Goal: Task Accomplishment & Management: Use online tool/utility

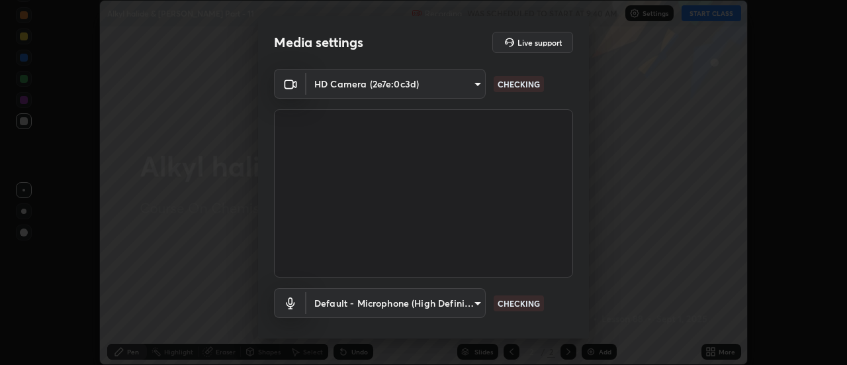
scroll to position [365, 847]
click at [431, 85] on body "Erase all Alkyl halide & [PERSON_NAME] Part - 11 Recording WAS SCHEDULED TO STA…" at bounding box center [423, 182] width 847 height 365
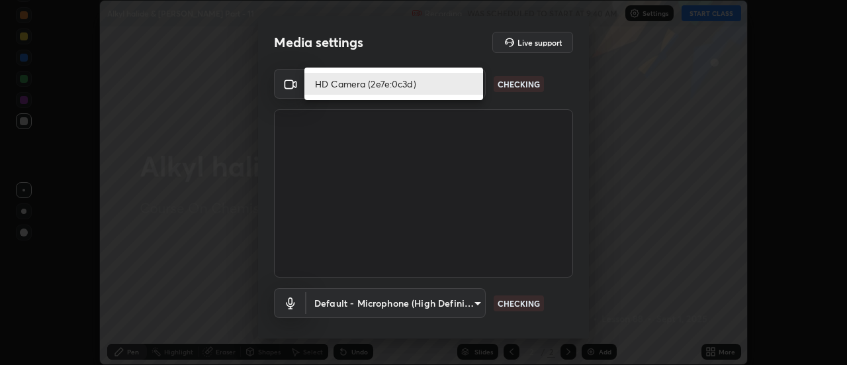
click at [375, 82] on li "HD Camera (2e7e:0c3d)" at bounding box center [393, 84] width 179 height 22
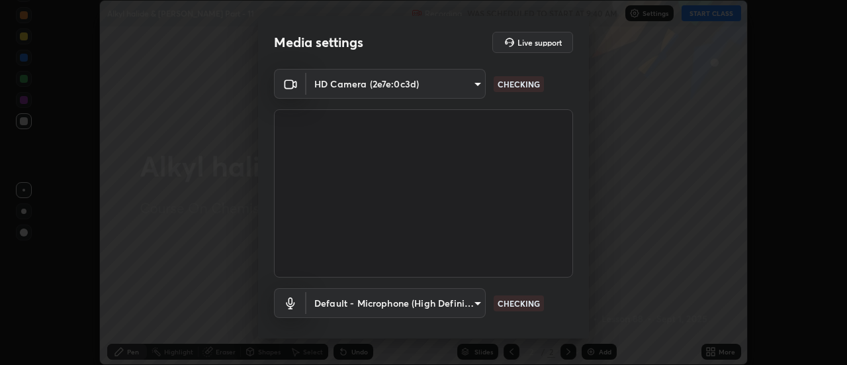
scroll to position [69, 0]
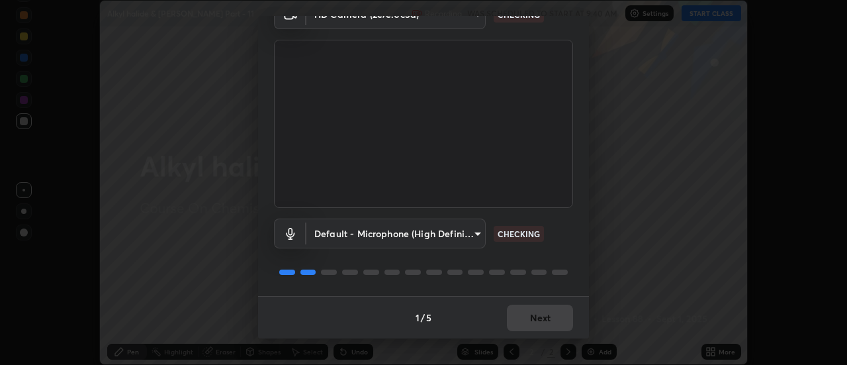
click at [390, 232] on body "Erase all Alkyl halide & [PERSON_NAME] Part - 11 Recording WAS SCHEDULED TO STA…" at bounding box center [423, 182] width 847 height 365
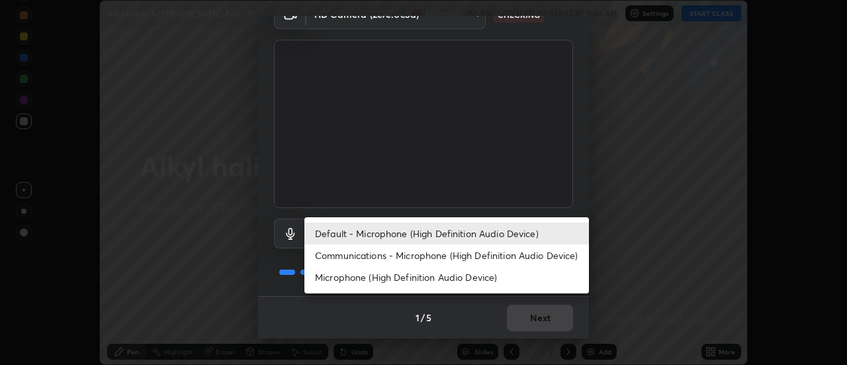
click at [369, 255] on li "Communications - Microphone (High Definition Audio Device)" at bounding box center [446, 255] width 285 height 22
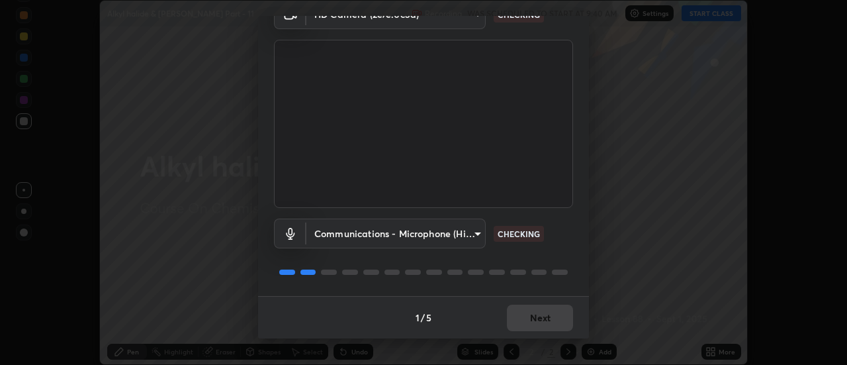
click at [365, 236] on body "Erase all Alkyl halide & [PERSON_NAME] Part - 11 Recording WAS SCHEDULED TO STA…" at bounding box center [423, 182] width 847 height 365
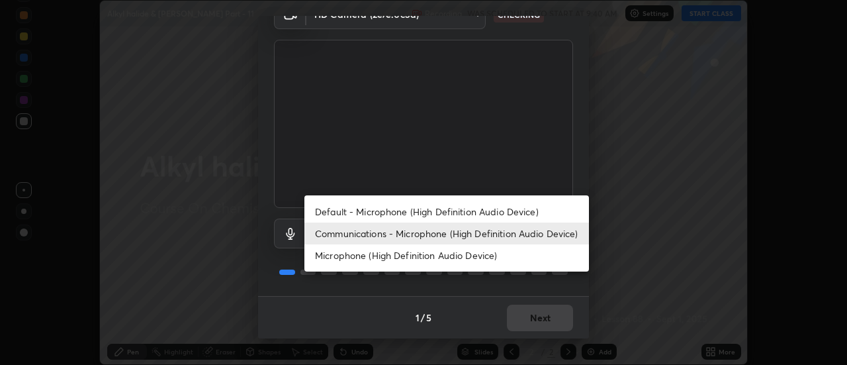
click at [367, 213] on li "Default - Microphone (High Definition Audio Device)" at bounding box center [446, 212] width 285 height 22
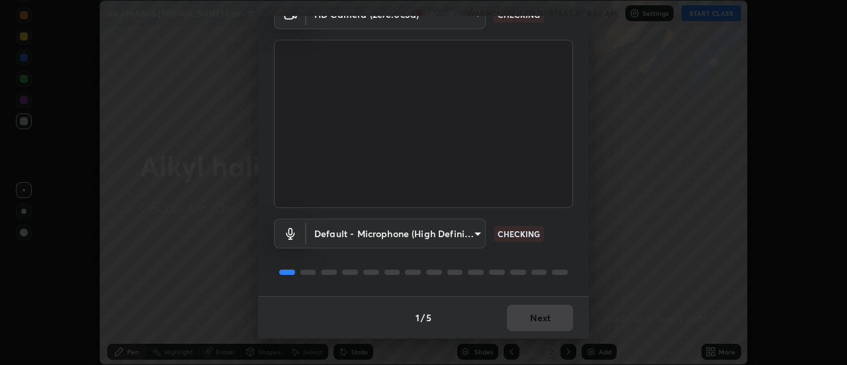
type input "default"
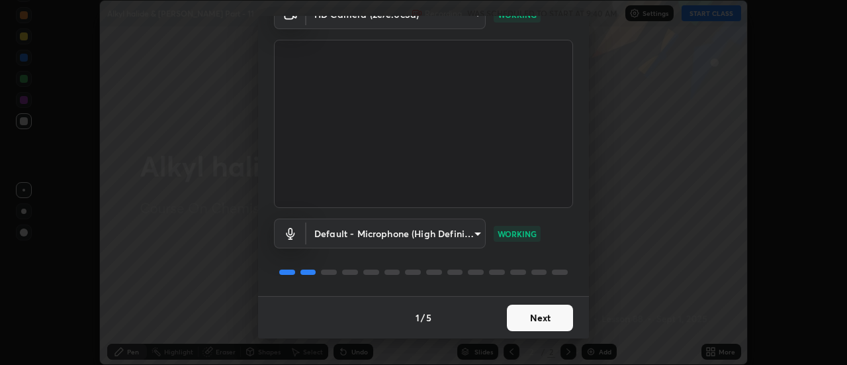
click at [544, 317] on button "Next" at bounding box center [540, 317] width 66 height 26
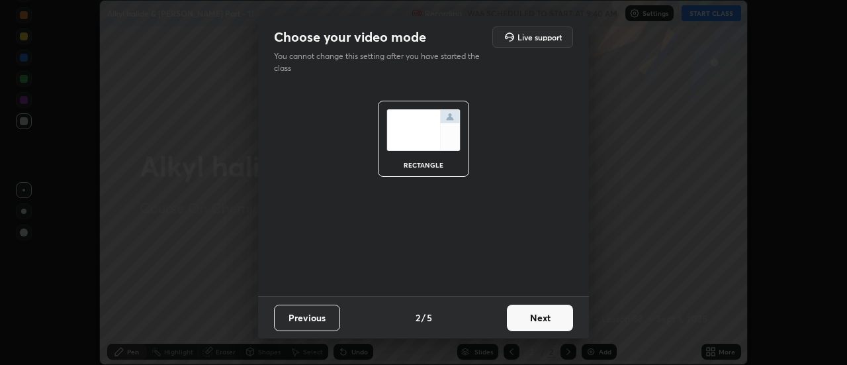
scroll to position [0, 0]
click at [554, 318] on button "Next" at bounding box center [540, 317] width 66 height 26
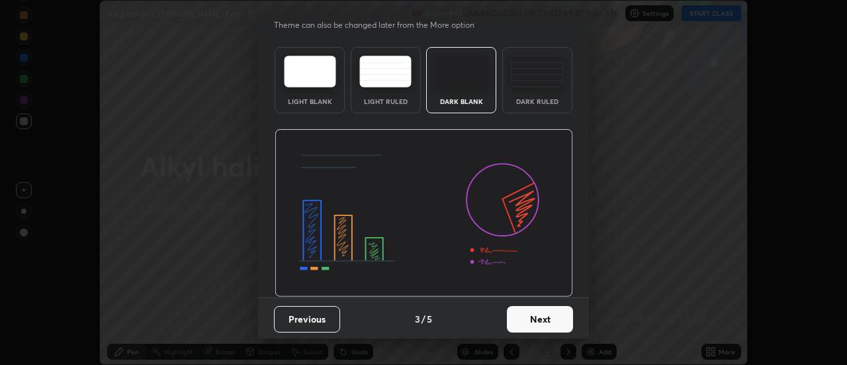
scroll to position [32, 0]
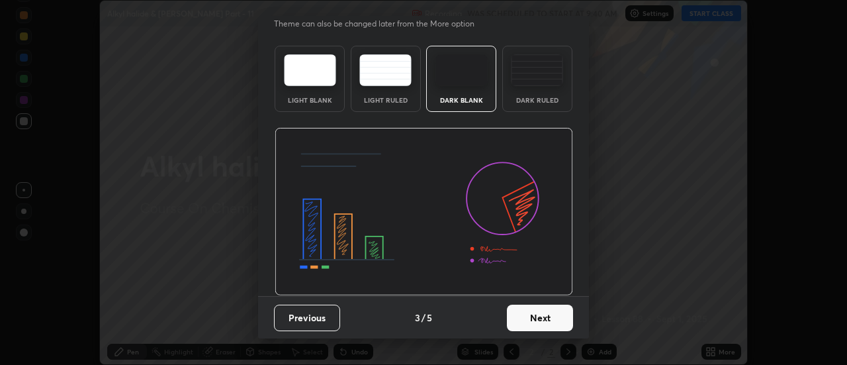
click at [557, 317] on button "Next" at bounding box center [540, 317] width 66 height 26
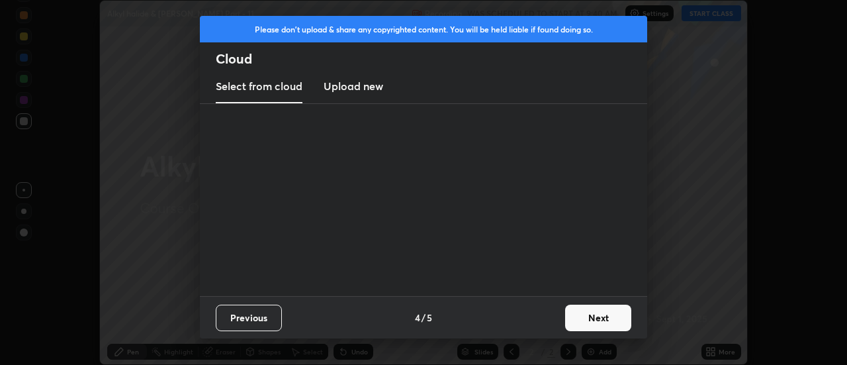
scroll to position [0, 0]
click at [602, 318] on button "Next" at bounding box center [598, 317] width 66 height 26
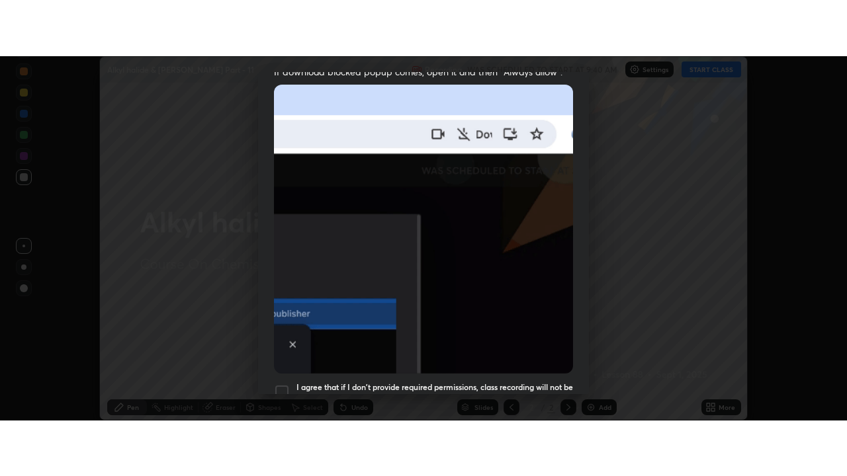
scroll to position [340, 0]
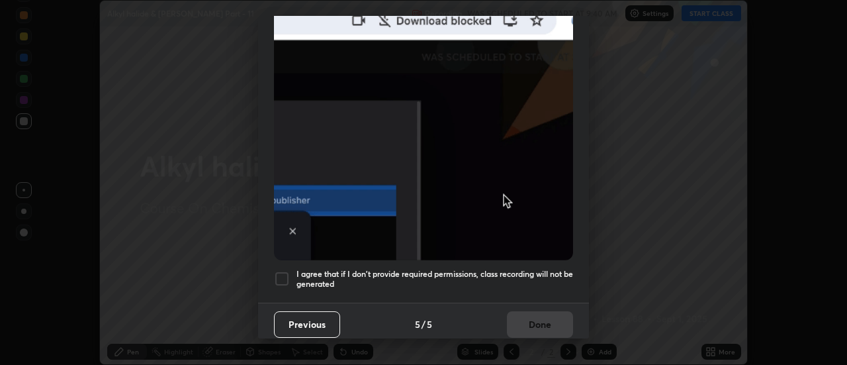
click at [590, 317] on div "Allow automatic downloads Please provide the following download permissions to …" at bounding box center [423, 182] width 847 height 365
click at [590, 328] on div "Allow automatic downloads Please provide the following download permissions to …" at bounding box center [423, 182] width 847 height 365
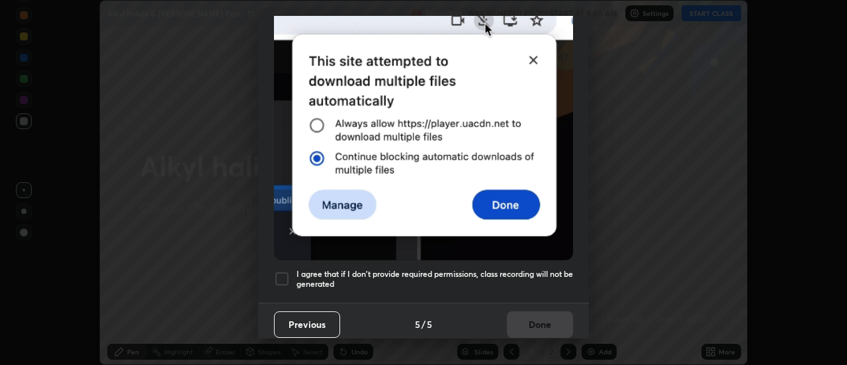
click at [285, 271] on div at bounding box center [282, 279] width 16 height 16
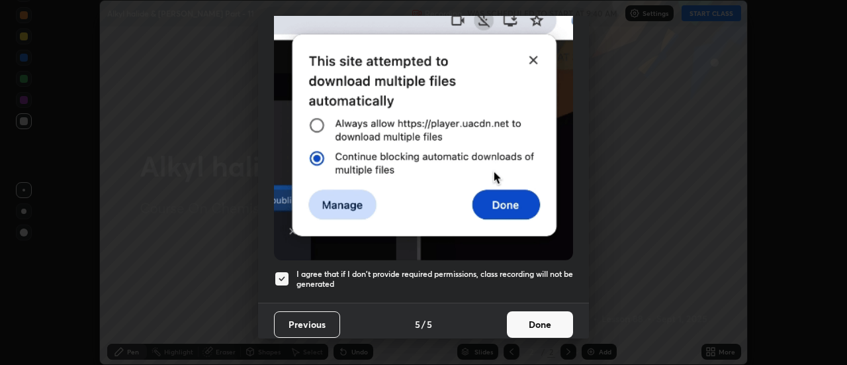
click at [554, 318] on button "Done" at bounding box center [540, 324] width 66 height 26
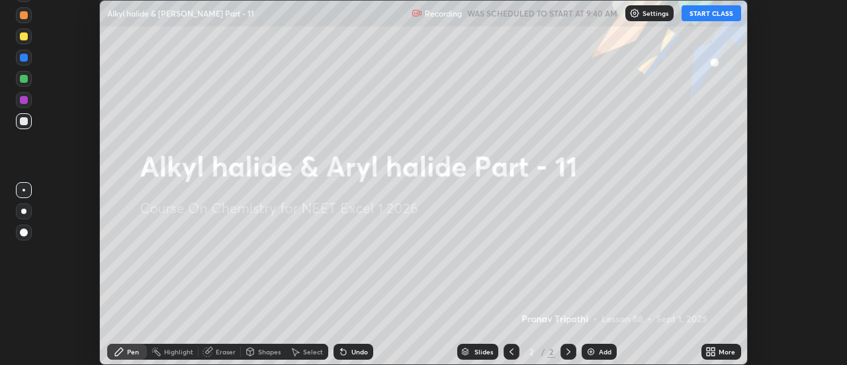
click at [709, 350] on icon at bounding box center [708, 348] width 3 height 3
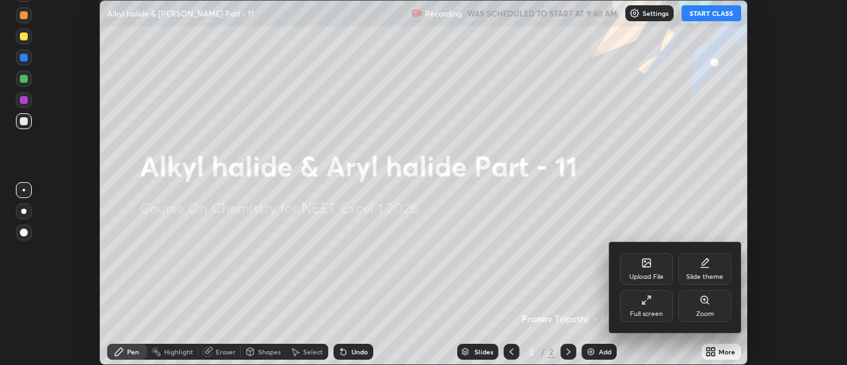
click at [658, 310] on div "Full screen" at bounding box center [646, 313] width 33 height 7
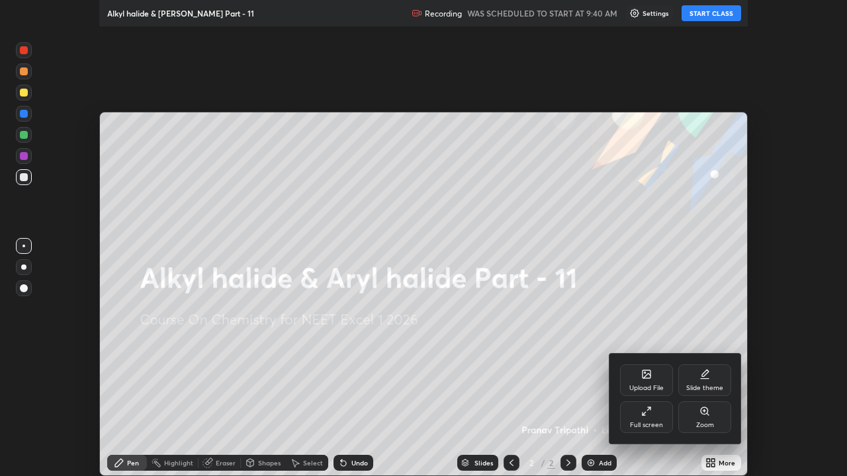
scroll to position [476, 847]
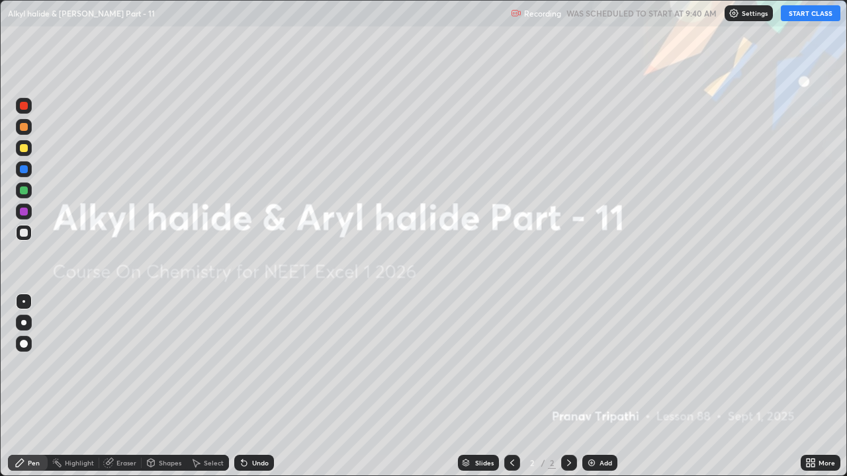
click at [819, 13] on button "START CLASS" at bounding box center [811, 13] width 60 height 16
click at [600, 364] on div "Add" at bounding box center [599, 463] width 35 height 16
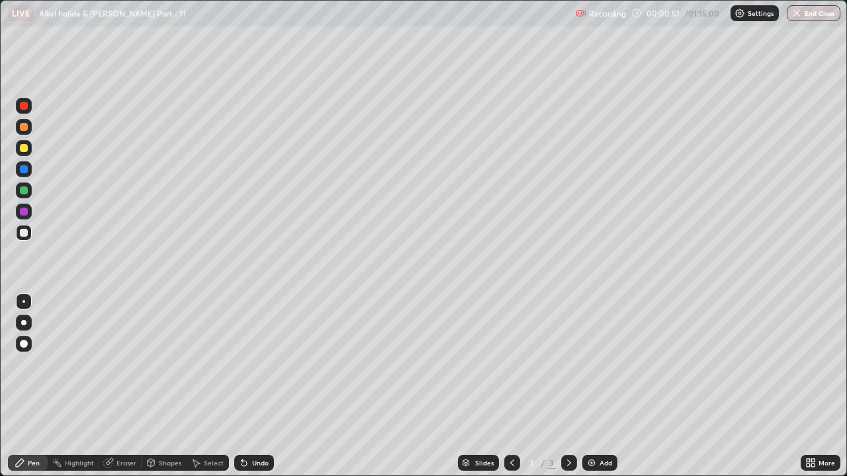
click at [23, 148] on div at bounding box center [24, 148] width 8 height 8
click at [24, 233] on div at bounding box center [24, 233] width 8 height 8
click at [24, 212] on div at bounding box center [24, 212] width 8 height 8
click at [609, 364] on div "Add" at bounding box center [599, 463] width 35 height 16
click at [24, 193] on div at bounding box center [24, 191] width 8 height 8
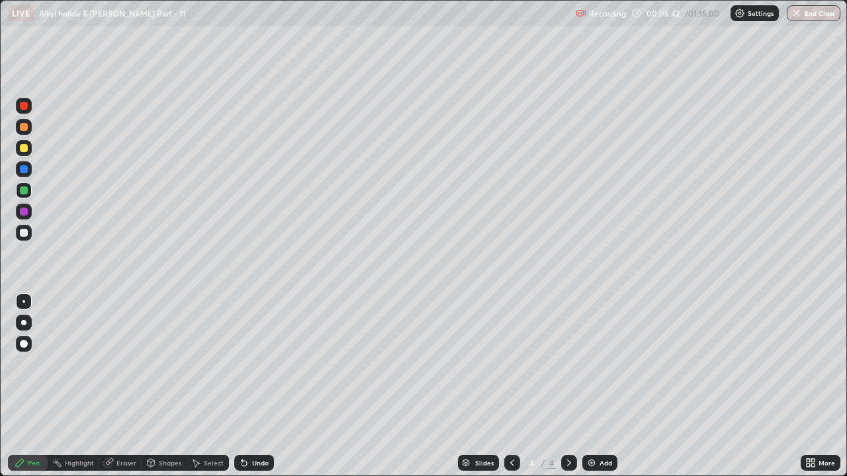
click at [29, 234] on div at bounding box center [24, 233] width 16 height 16
click at [24, 191] on div at bounding box center [24, 191] width 8 height 8
click at [27, 213] on div at bounding box center [24, 212] width 8 height 8
click at [598, 364] on div "Add" at bounding box center [599, 463] width 35 height 16
click at [24, 233] on div at bounding box center [24, 233] width 8 height 8
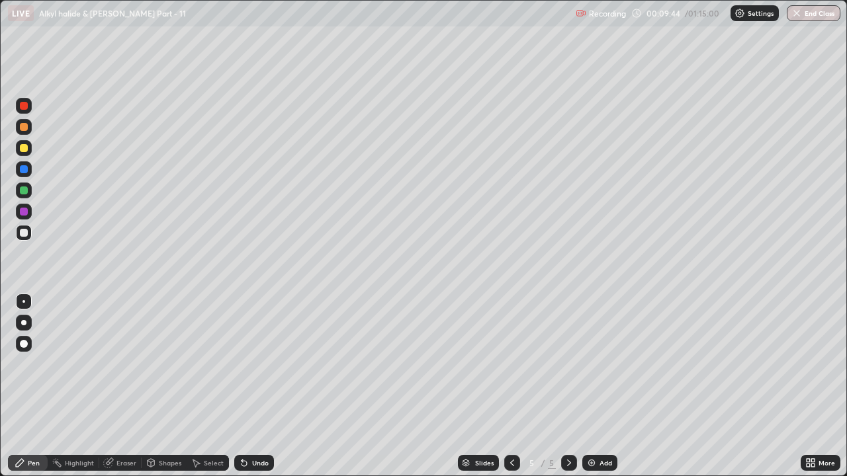
click at [123, 364] on div "Eraser" at bounding box center [126, 463] width 20 height 7
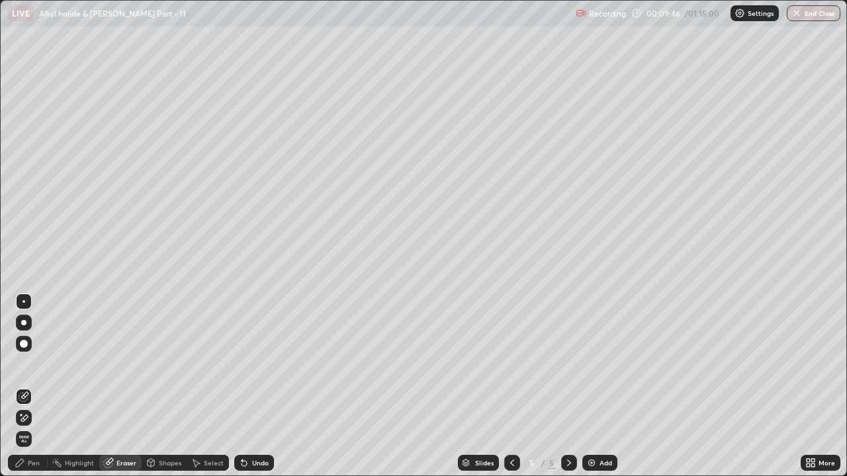
click at [36, 364] on div "Pen" at bounding box center [28, 463] width 40 height 16
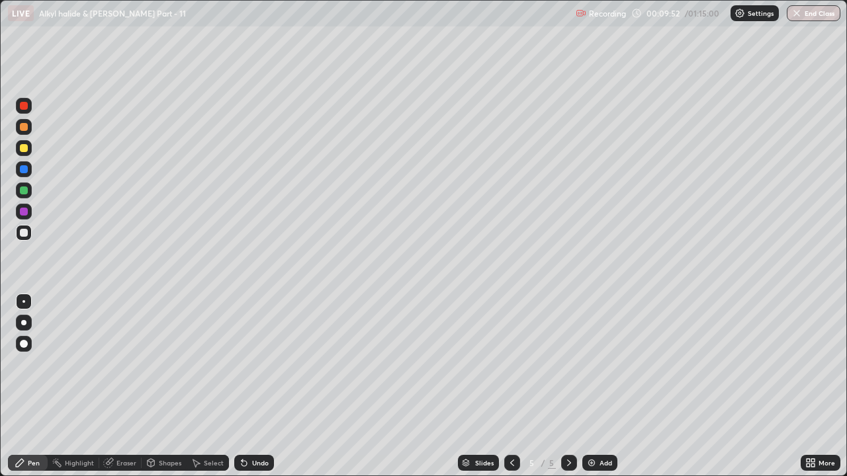
click at [25, 151] on div at bounding box center [24, 148] width 8 height 8
click at [518, 364] on div at bounding box center [512, 463] width 16 height 16
click at [571, 364] on icon at bounding box center [569, 463] width 11 height 11
click at [24, 126] on div at bounding box center [24, 127] width 8 height 8
click at [118, 364] on div "Eraser" at bounding box center [126, 463] width 20 height 7
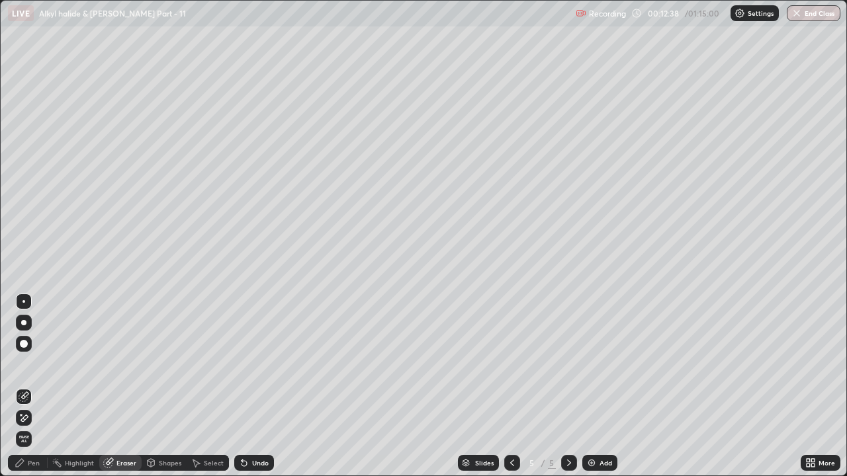
click at [30, 364] on div "Pen" at bounding box center [28, 463] width 40 height 16
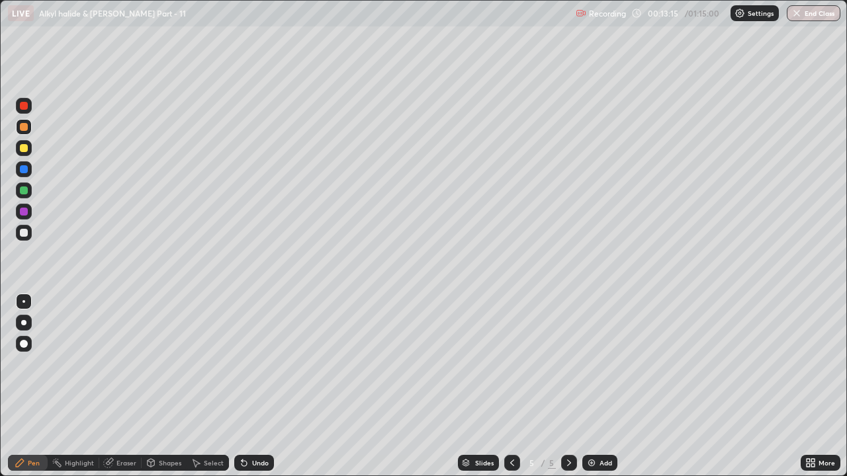
click at [25, 155] on div at bounding box center [24, 148] width 16 height 16
click at [115, 364] on div "Eraser" at bounding box center [120, 463] width 42 height 16
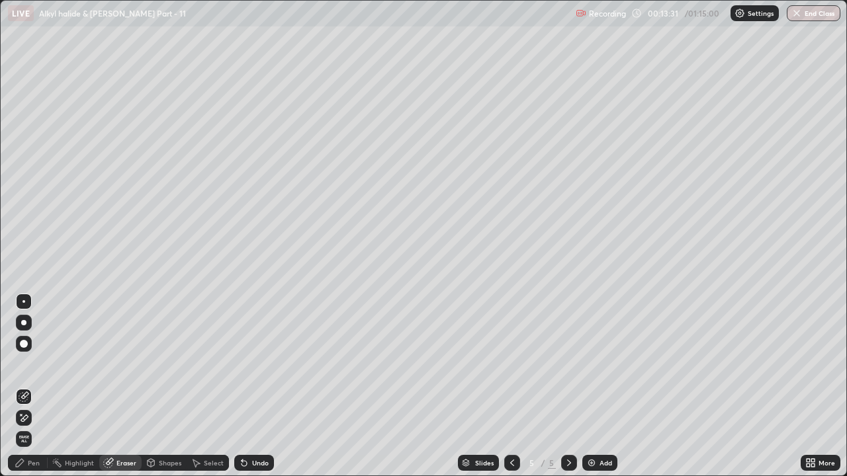
click at [31, 364] on div "Pen" at bounding box center [34, 463] width 12 height 7
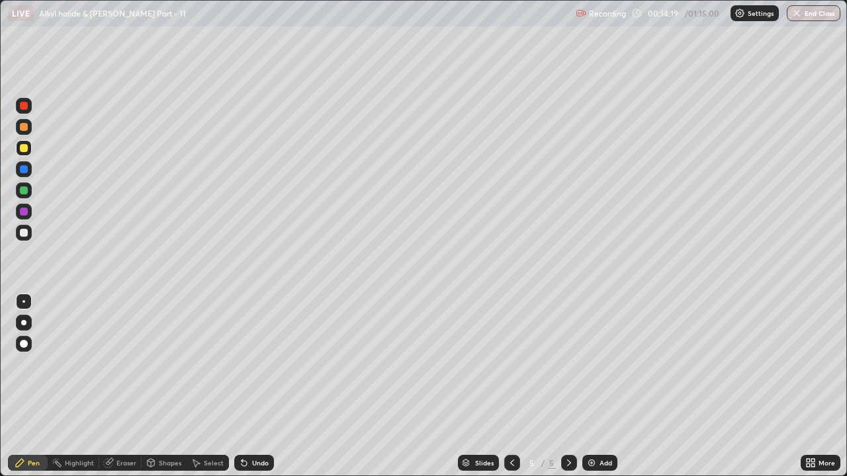
click at [134, 364] on div "Eraser" at bounding box center [126, 463] width 20 height 7
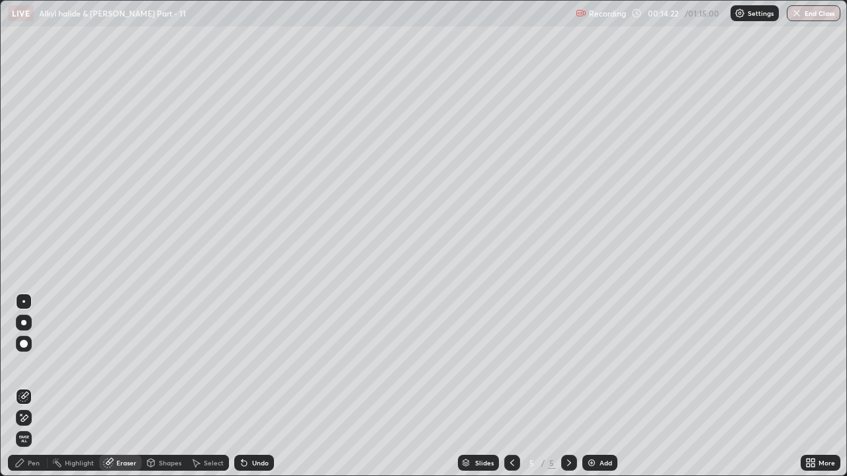
click at [34, 364] on div "Pen" at bounding box center [34, 463] width 12 height 7
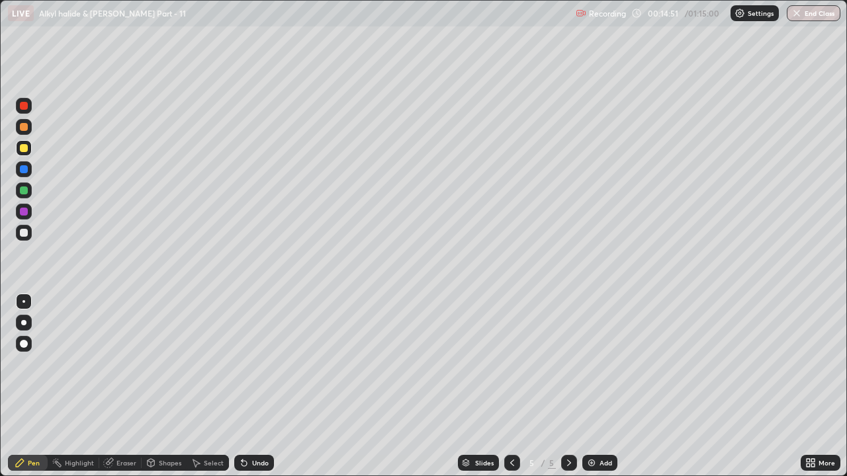
click at [600, 364] on div "Add" at bounding box center [606, 463] width 13 height 7
click at [30, 234] on div at bounding box center [24, 233] width 16 height 16
click at [119, 364] on div "Eraser" at bounding box center [120, 463] width 42 height 16
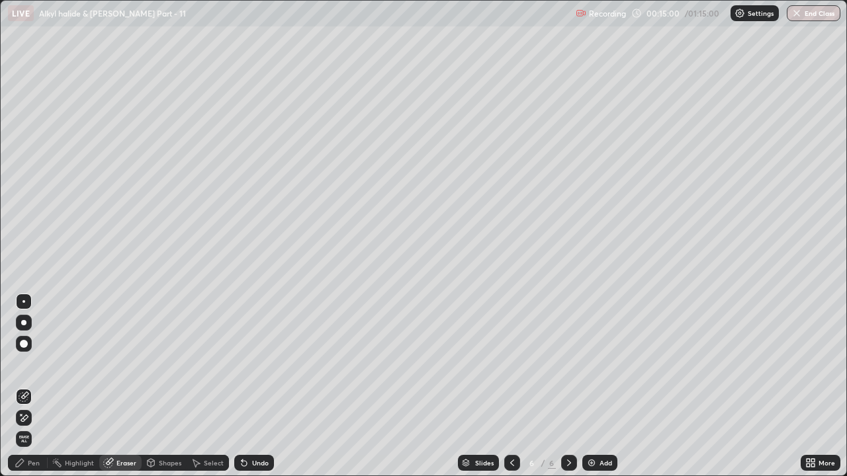
click at [32, 364] on div "Pen" at bounding box center [34, 463] width 12 height 7
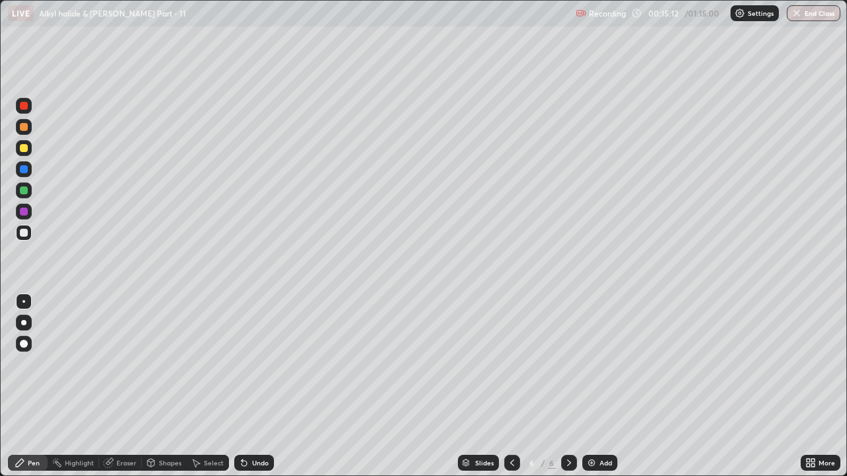
click at [124, 364] on div "Eraser" at bounding box center [126, 463] width 20 height 7
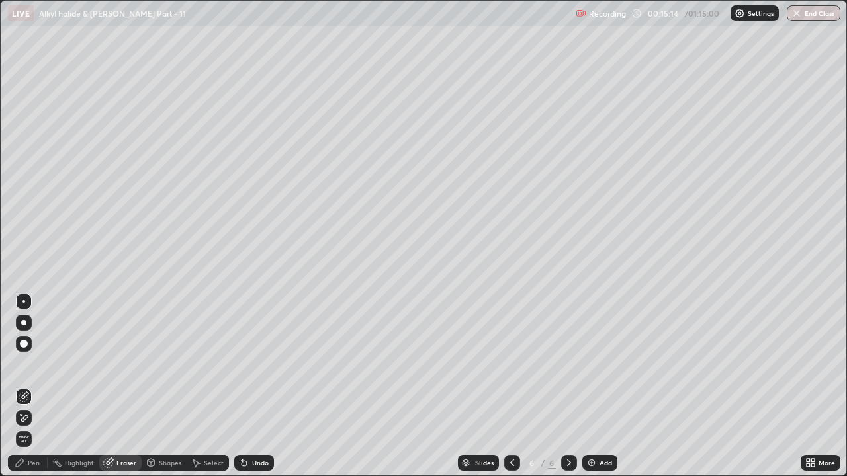
click at [34, 364] on div "Pen" at bounding box center [34, 463] width 12 height 7
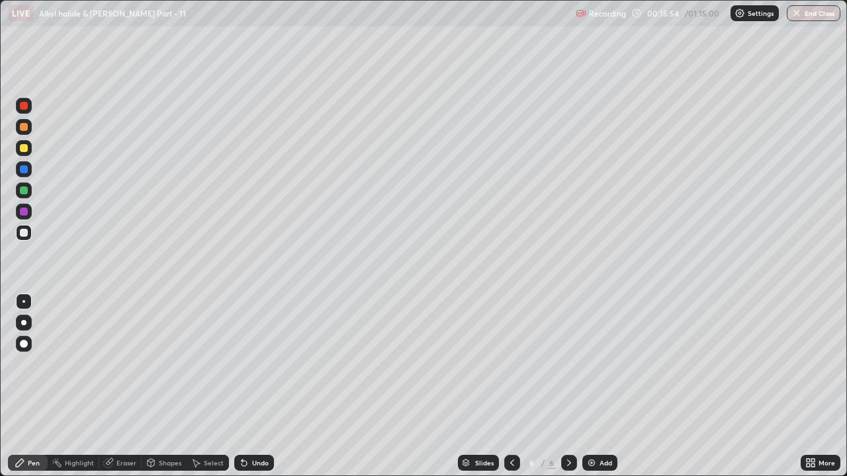
click at [511, 364] on icon at bounding box center [512, 463] width 11 height 11
click at [512, 364] on div at bounding box center [512, 463] width 16 height 16
click at [567, 364] on icon at bounding box center [569, 463] width 11 height 11
click at [592, 364] on img at bounding box center [591, 463] width 11 height 11
click at [351, 364] on div "Slides 6 / 7 Add" at bounding box center [537, 463] width 527 height 26
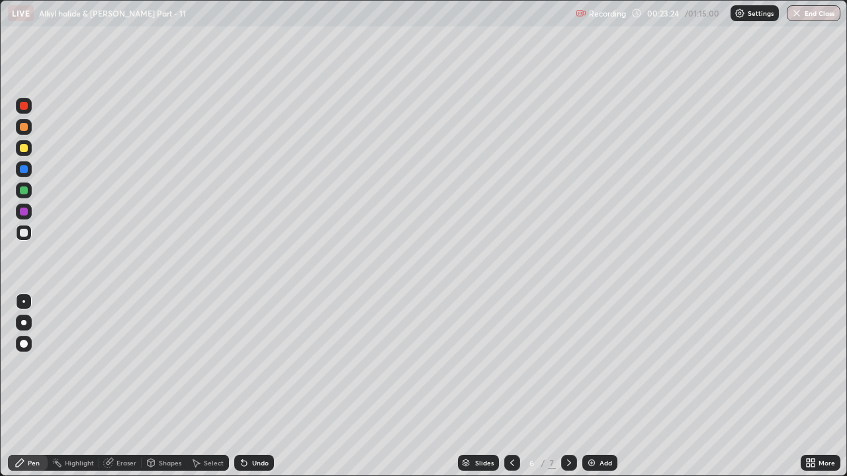
click at [22, 124] on div at bounding box center [24, 127] width 8 height 8
click at [23, 191] on div at bounding box center [24, 191] width 8 height 8
click at [596, 364] on div "Add" at bounding box center [599, 463] width 35 height 16
click at [30, 149] on div at bounding box center [24, 148] width 16 height 16
click at [28, 195] on div at bounding box center [24, 191] width 16 height 16
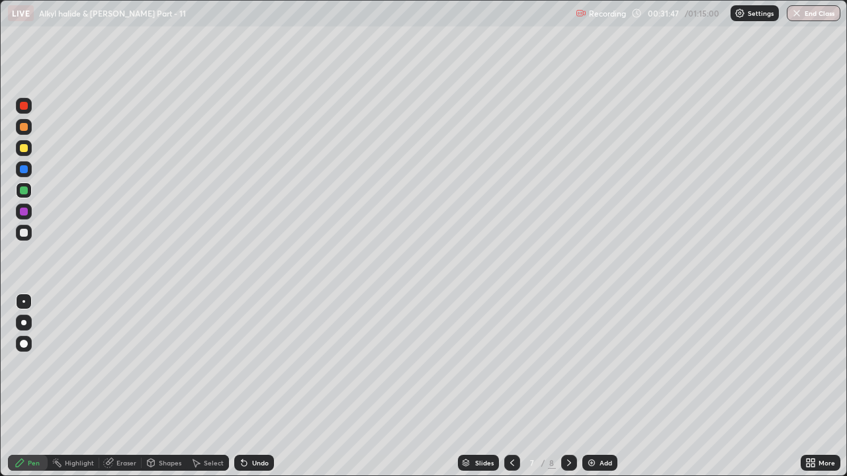
click at [511, 364] on icon at bounding box center [512, 463] width 11 height 11
click at [567, 364] on icon at bounding box center [569, 463] width 4 height 7
click at [596, 364] on img at bounding box center [591, 463] width 11 height 11
click at [120, 364] on div "Eraser" at bounding box center [126, 463] width 20 height 7
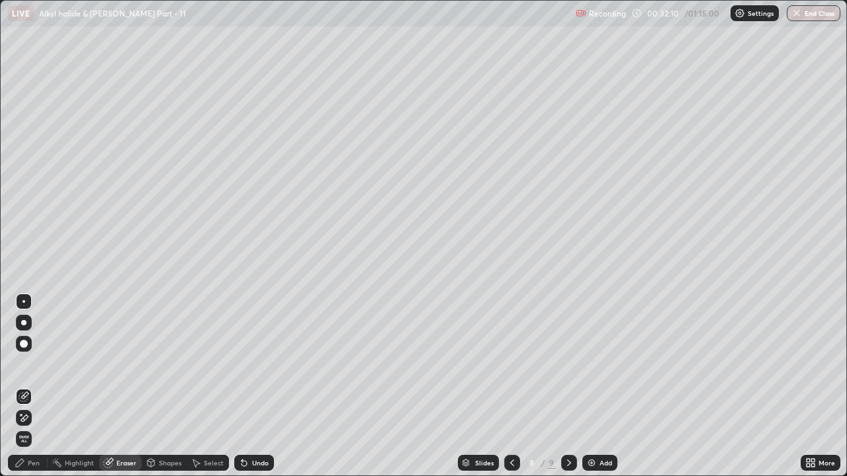
click at [34, 364] on div "Pen" at bounding box center [34, 463] width 12 height 7
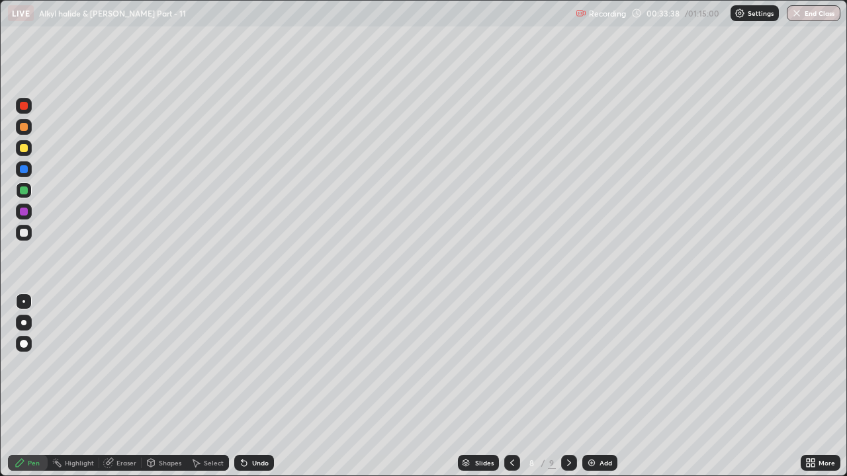
click at [125, 364] on div "Eraser" at bounding box center [126, 463] width 20 height 7
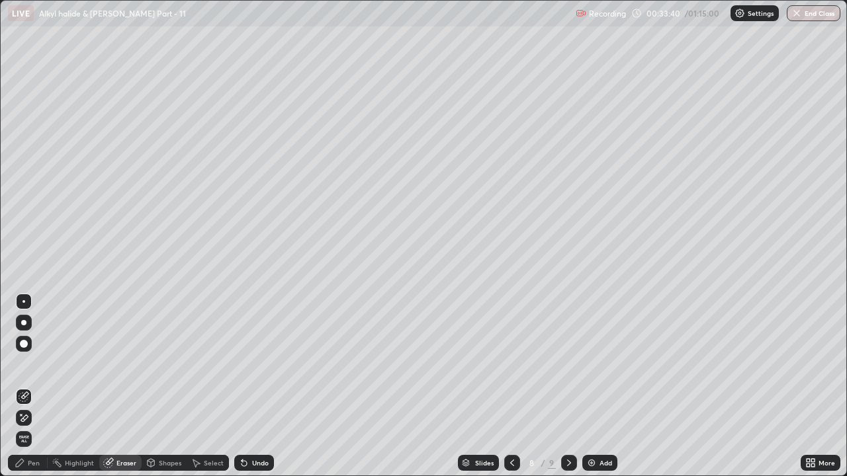
click at [37, 364] on div "Pen" at bounding box center [34, 463] width 12 height 7
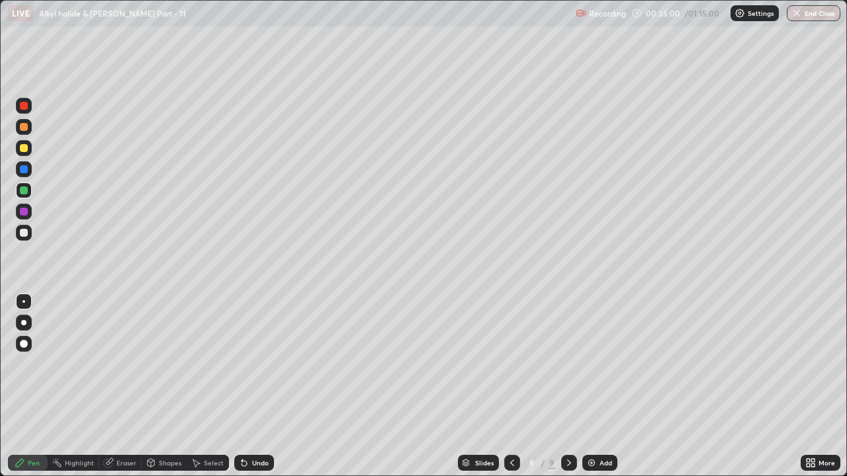
click at [29, 150] on div at bounding box center [24, 148] width 16 height 16
click at [25, 191] on div at bounding box center [24, 191] width 8 height 8
click at [128, 364] on div "Eraser" at bounding box center [126, 463] width 20 height 7
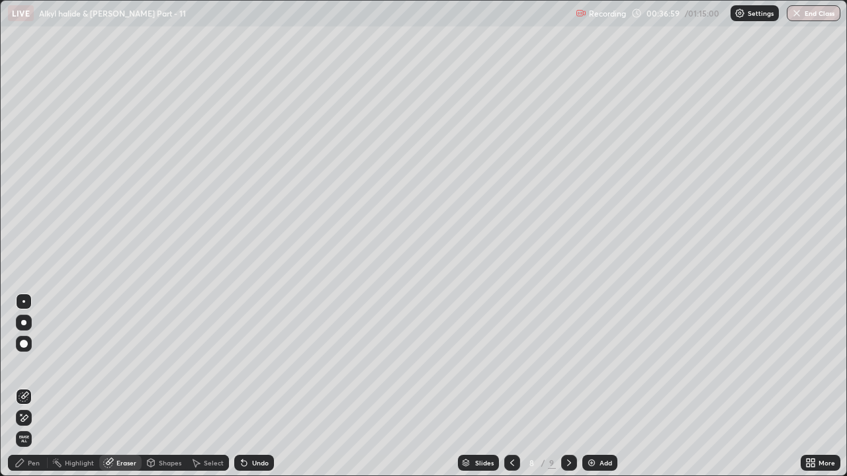
click at [34, 364] on div "Pen" at bounding box center [34, 463] width 12 height 7
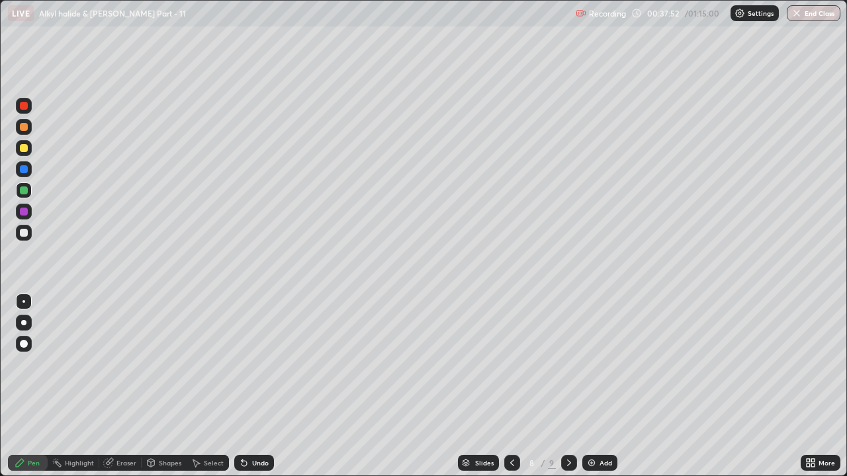
click at [600, 364] on div "Add" at bounding box center [606, 463] width 13 height 7
click at [24, 149] on div at bounding box center [24, 148] width 8 height 8
click at [26, 130] on div at bounding box center [24, 127] width 8 height 8
click at [123, 364] on div "Eraser" at bounding box center [126, 463] width 20 height 7
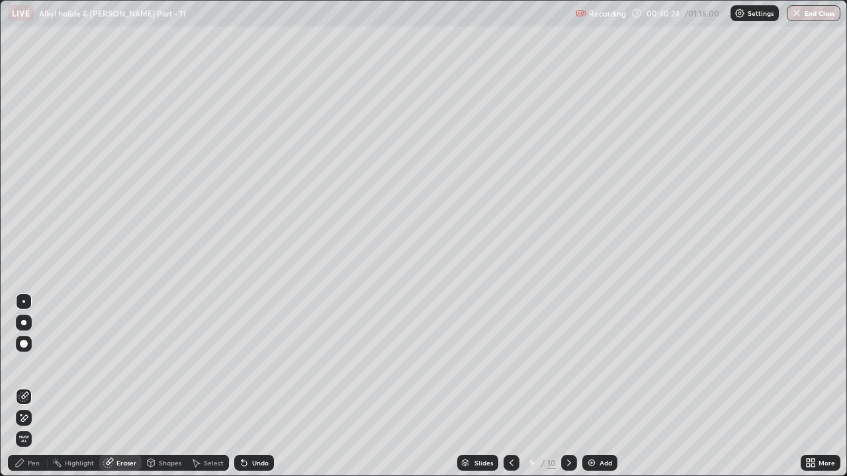
click at [27, 364] on div "Pen" at bounding box center [28, 463] width 40 height 16
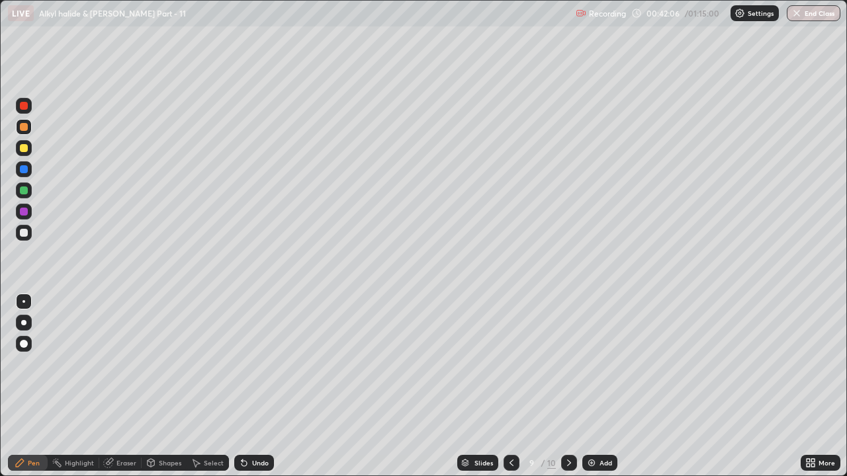
click at [122, 364] on div "Eraser" at bounding box center [126, 463] width 20 height 7
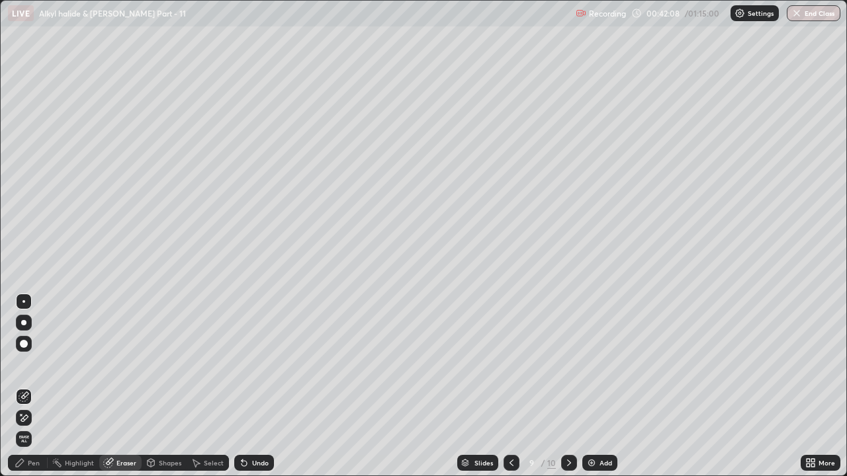
click at [36, 364] on div "Pen" at bounding box center [28, 463] width 40 height 16
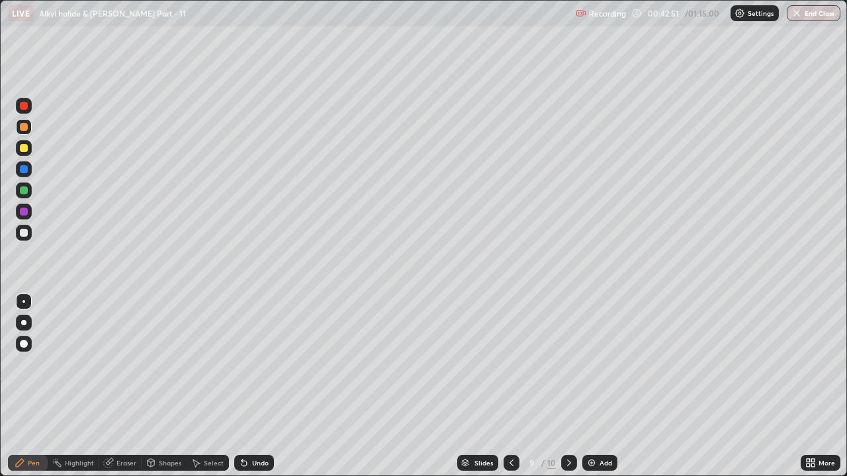
click at [23, 191] on div at bounding box center [24, 191] width 8 height 8
click at [598, 364] on div "Add" at bounding box center [599, 463] width 35 height 16
click at [29, 127] on div at bounding box center [24, 127] width 16 height 16
click at [125, 364] on div "Eraser" at bounding box center [126, 463] width 20 height 7
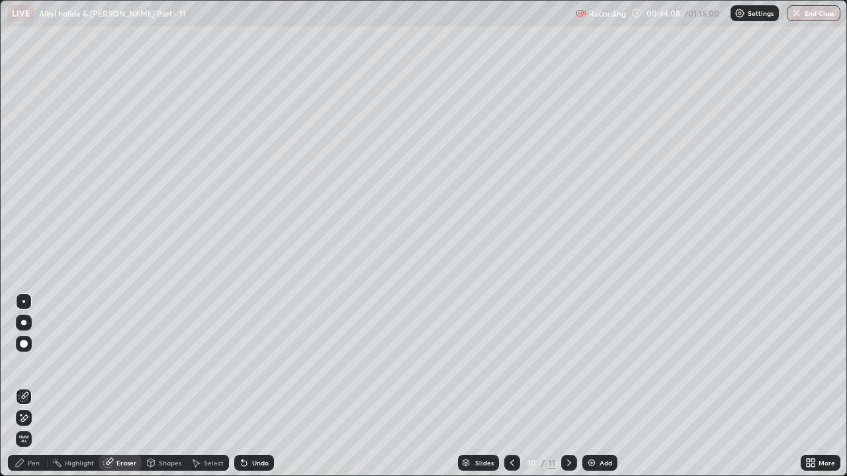
click at [43, 364] on div "Pen" at bounding box center [28, 463] width 40 height 16
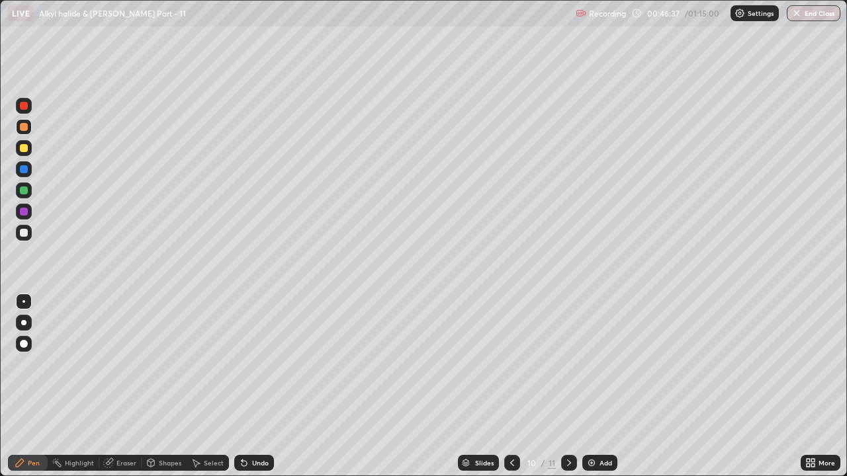
click at [597, 364] on div "Add" at bounding box center [599, 463] width 35 height 16
click at [24, 229] on div at bounding box center [24, 233] width 8 height 8
click at [122, 364] on div "Eraser" at bounding box center [126, 463] width 20 height 7
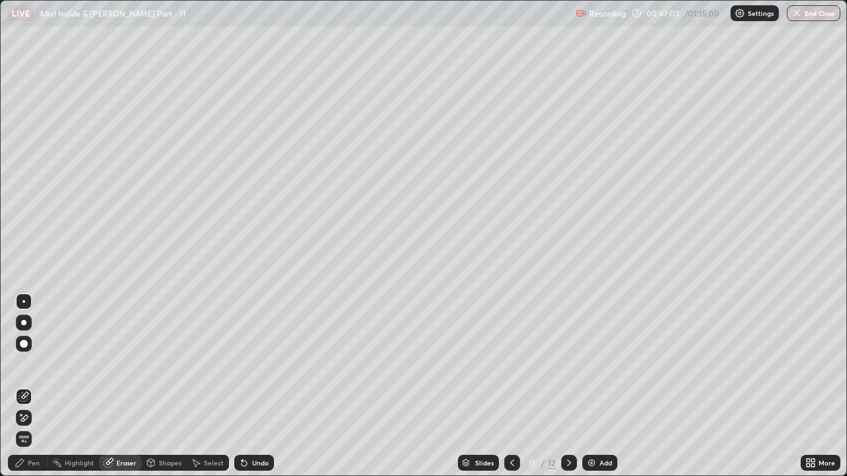
click at [33, 364] on div "Pen" at bounding box center [34, 463] width 12 height 7
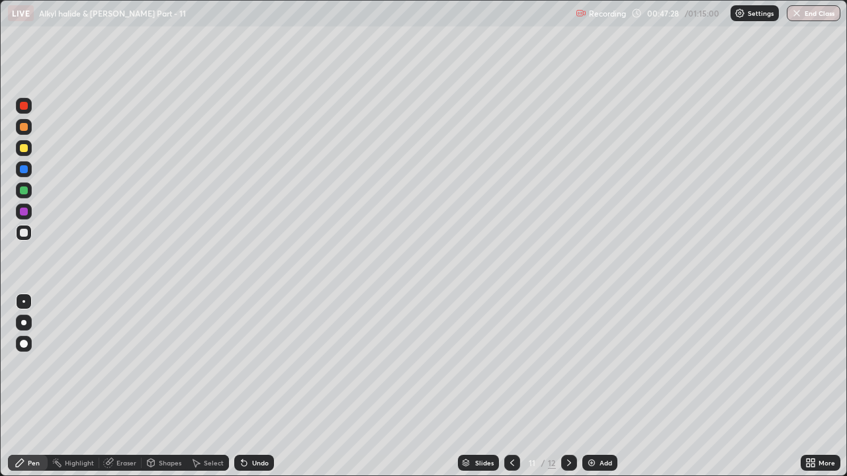
click at [25, 153] on div at bounding box center [24, 148] width 16 height 16
click at [394, 364] on div "Slides 11 / 12 Add" at bounding box center [537, 463] width 527 height 26
click at [24, 189] on div at bounding box center [24, 191] width 8 height 8
click at [131, 364] on div "Eraser" at bounding box center [126, 463] width 20 height 7
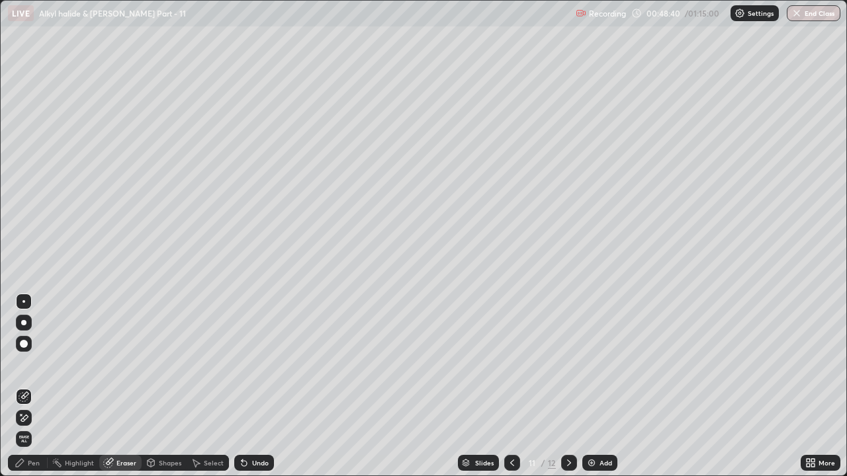
click at [36, 364] on div "Pen" at bounding box center [34, 463] width 12 height 7
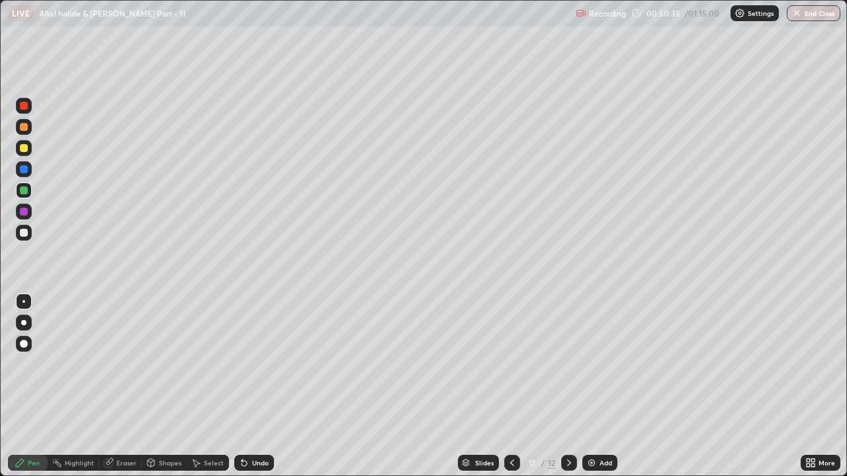
click at [597, 364] on div "Add" at bounding box center [599, 463] width 35 height 16
click at [123, 364] on div "Eraser" at bounding box center [120, 463] width 42 height 16
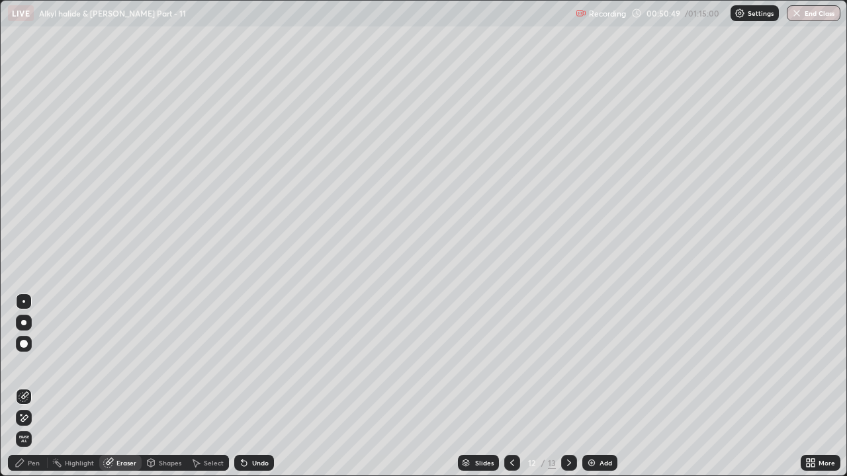
click at [36, 364] on div "Pen" at bounding box center [28, 463] width 40 height 16
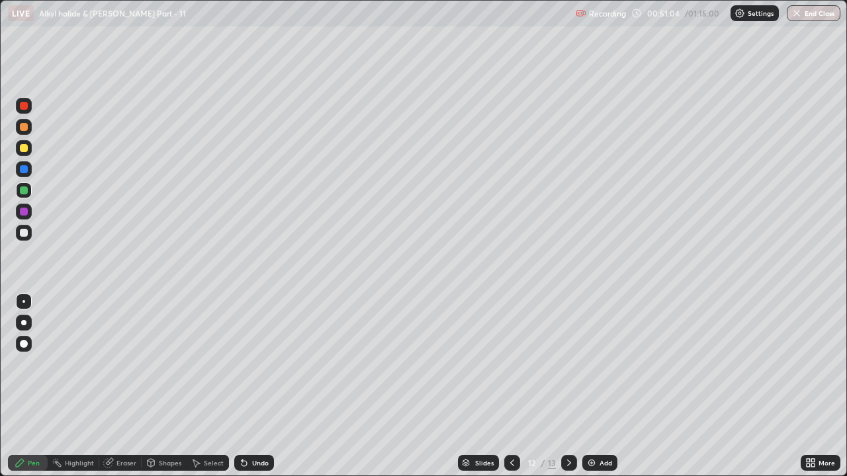
click at [116, 364] on div "Eraser" at bounding box center [126, 463] width 20 height 7
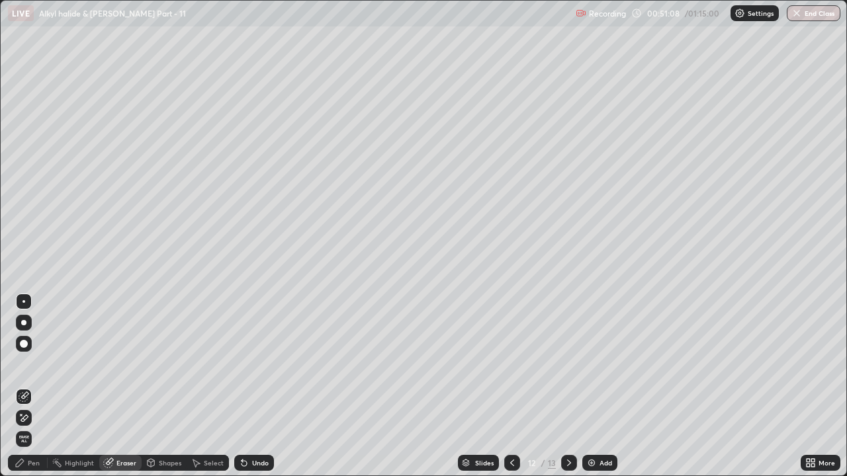
click at [36, 364] on div "Pen" at bounding box center [34, 463] width 12 height 7
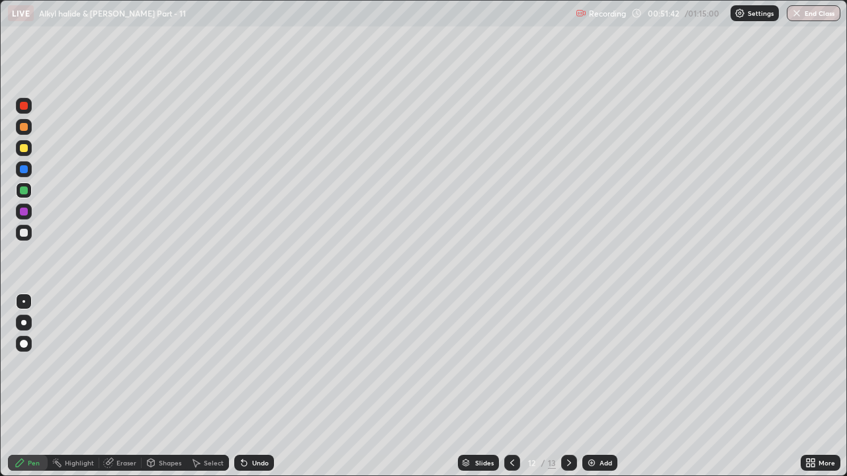
click at [24, 214] on div at bounding box center [24, 212] width 8 height 8
click at [26, 232] on div at bounding box center [24, 233] width 8 height 8
click at [24, 191] on div at bounding box center [24, 191] width 8 height 8
click at [22, 150] on div at bounding box center [24, 148] width 8 height 8
click at [26, 192] on div at bounding box center [24, 191] width 8 height 8
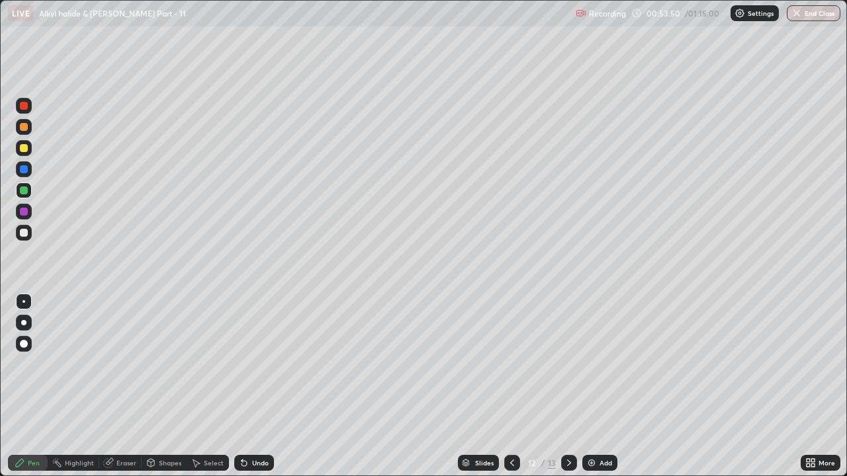
click at [612, 364] on div "Add" at bounding box center [599, 463] width 35 height 16
click at [516, 364] on icon at bounding box center [512, 463] width 11 height 11
click at [568, 364] on icon at bounding box center [569, 463] width 11 height 11
click at [25, 150] on div at bounding box center [24, 148] width 8 height 8
click at [118, 364] on div "Eraser" at bounding box center [126, 463] width 20 height 7
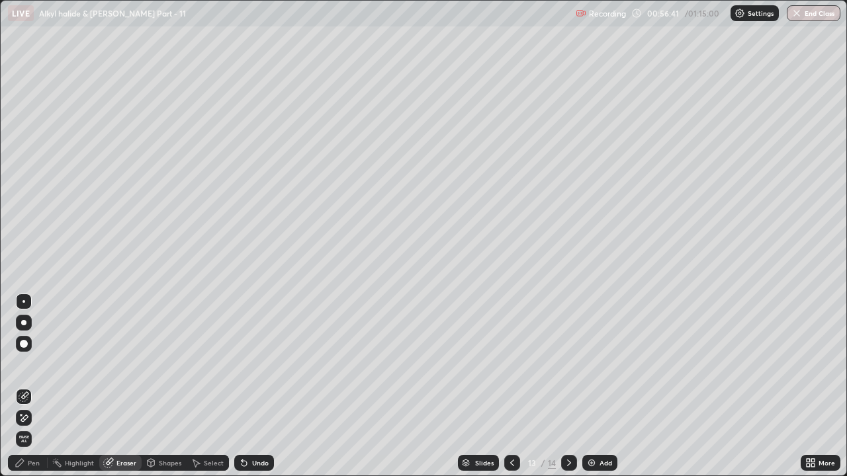
click at [33, 364] on div "Pen" at bounding box center [34, 463] width 12 height 7
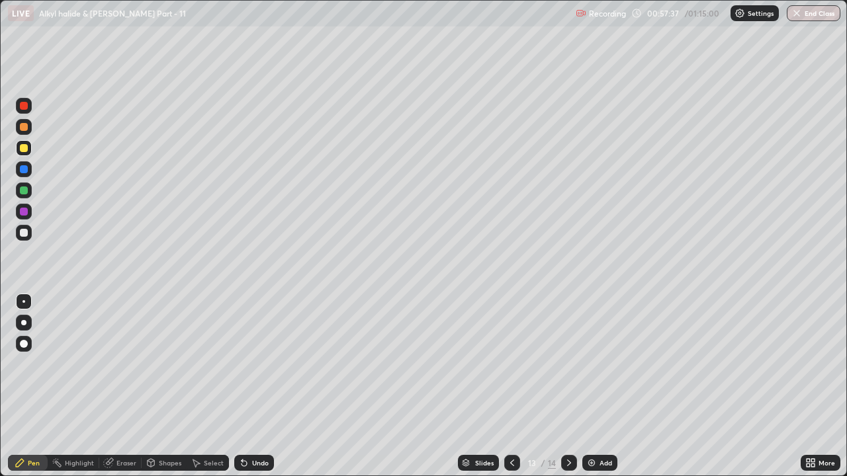
click at [28, 132] on div at bounding box center [24, 127] width 16 height 16
click at [25, 191] on div at bounding box center [24, 191] width 8 height 8
click at [122, 364] on div "Eraser" at bounding box center [126, 463] width 20 height 7
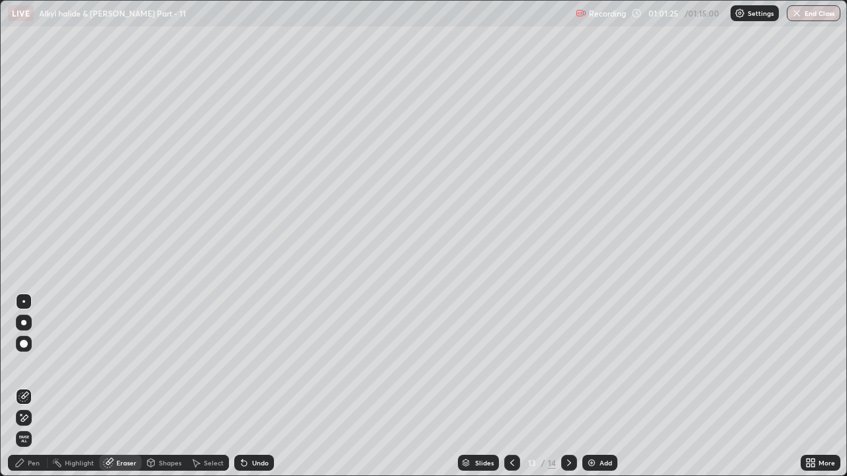
click at [36, 364] on div "Pen" at bounding box center [34, 463] width 12 height 7
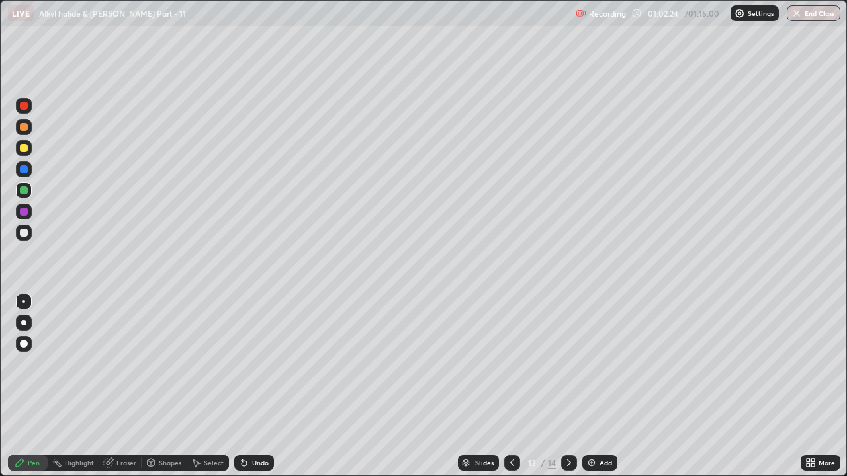
click at [132, 364] on div "Eraser" at bounding box center [126, 463] width 20 height 7
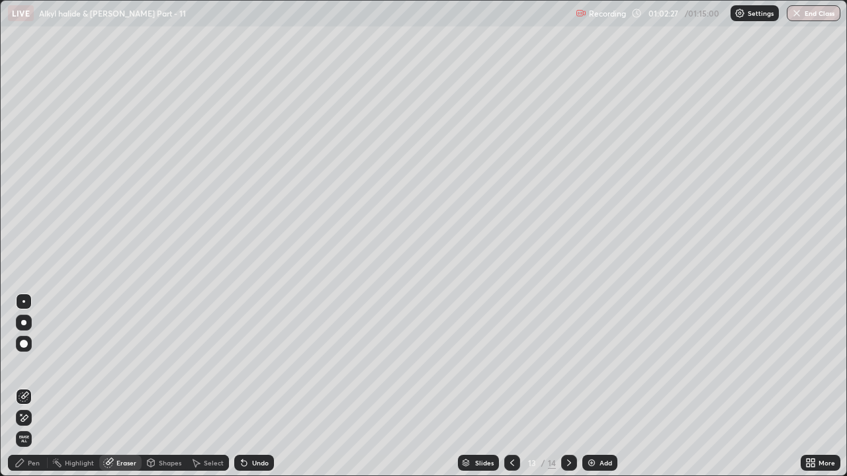
click at [31, 364] on div "Pen" at bounding box center [34, 463] width 12 height 7
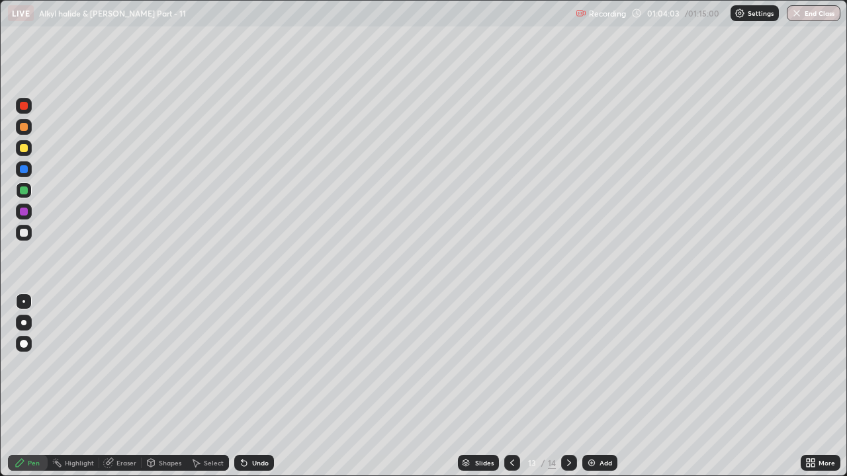
click at [568, 364] on icon at bounding box center [569, 463] width 11 height 11
click at [24, 149] on div at bounding box center [24, 148] width 8 height 8
click at [117, 364] on div "Eraser" at bounding box center [126, 463] width 20 height 7
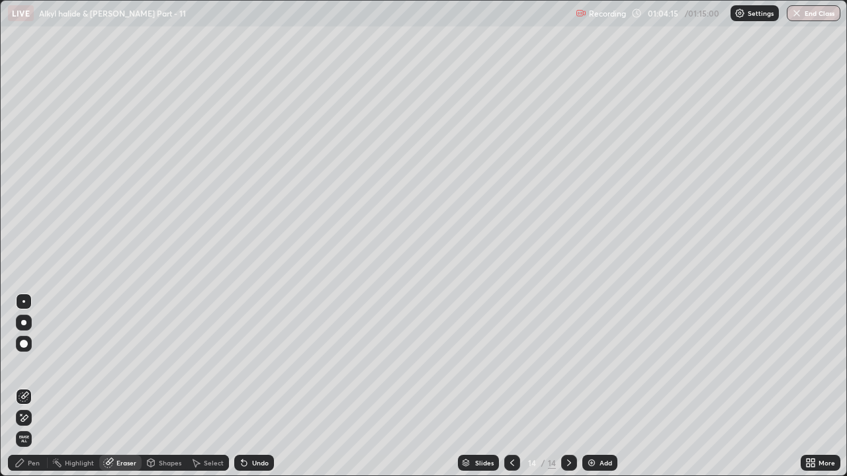
click at [32, 364] on div "Pen" at bounding box center [34, 463] width 12 height 7
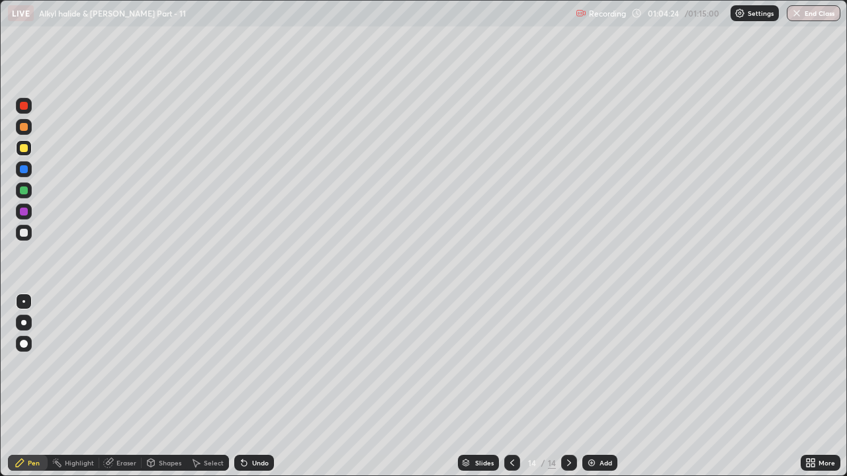
click at [125, 364] on div "Eraser" at bounding box center [126, 463] width 20 height 7
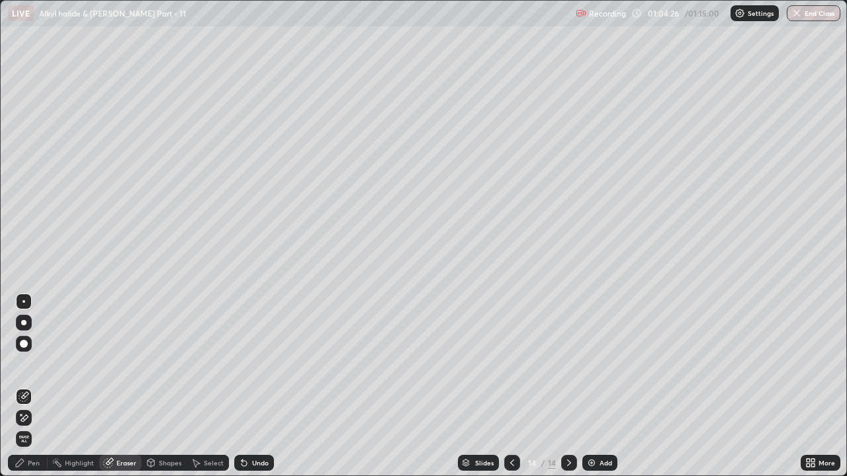
click at [33, 364] on div "Pen" at bounding box center [34, 463] width 12 height 7
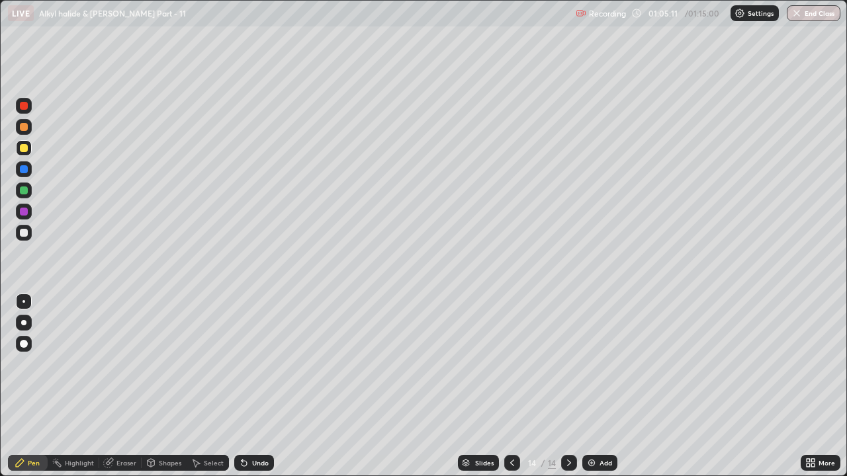
click at [128, 364] on div "Eraser" at bounding box center [126, 463] width 20 height 7
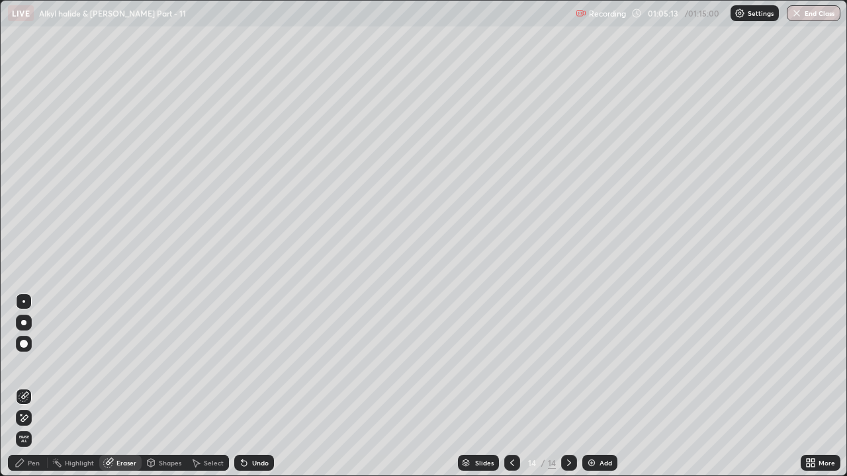
click at [36, 364] on div "Pen" at bounding box center [34, 463] width 12 height 7
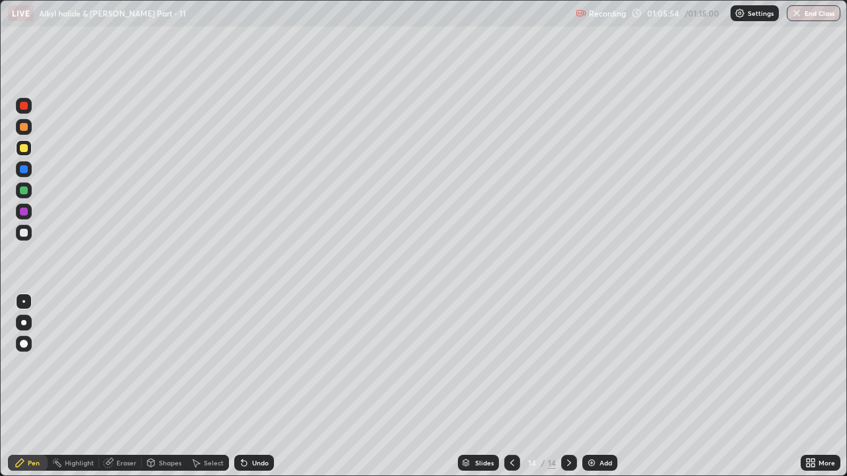
click at [814, 12] on button "End Class" at bounding box center [814, 13] width 54 height 16
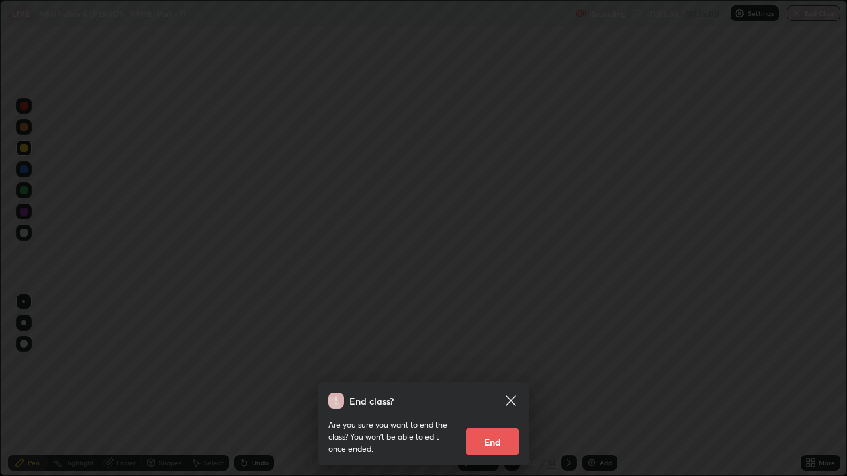
click at [486, 364] on button "End" at bounding box center [492, 442] width 53 height 26
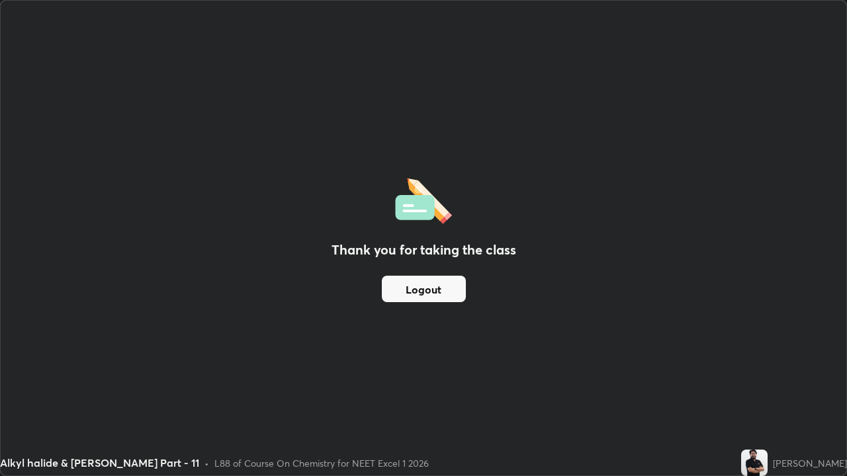
click at [426, 293] on button "Logout" at bounding box center [424, 289] width 84 height 26
